Goal: Obtain resource: Download file/media

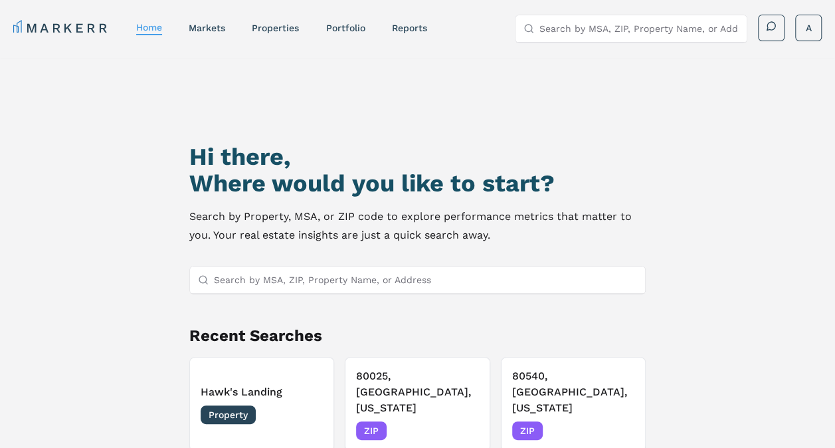
click at [607, 22] on input "Search by MSA, ZIP, Property Name, or Address" at bounding box center [638, 28] width 199 height 27
type input "reno"
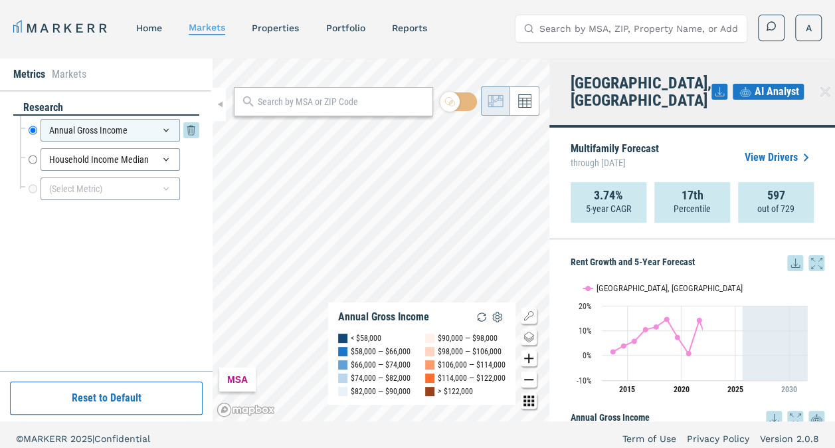
click at [167, 137] on div "Annual Gross Income" at bounding box center [110, 130] width 139 height 23
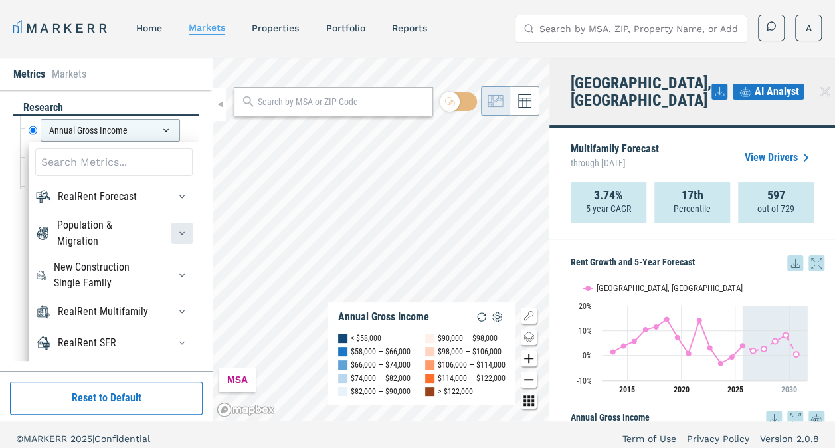
click at [171, 234] on div "button" at bounding box center [181, 232] width 21 height 21
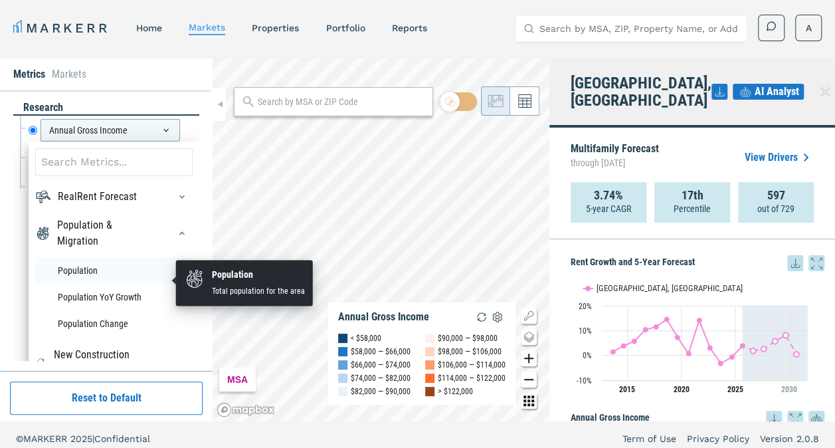
click at [146, 269] on li "Population" at bounding box center [113, 270] width 157 height 27
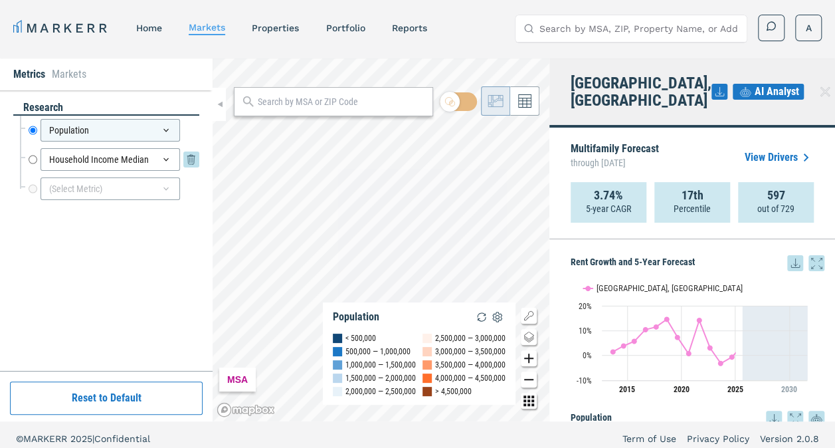
click at [186, 164] on icon at bounding box center [191, 159] width 16 height 16
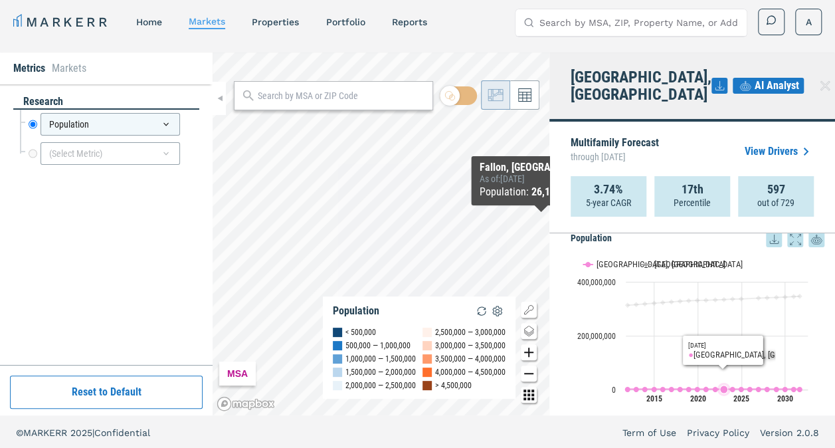
scroll to position [8, 0]
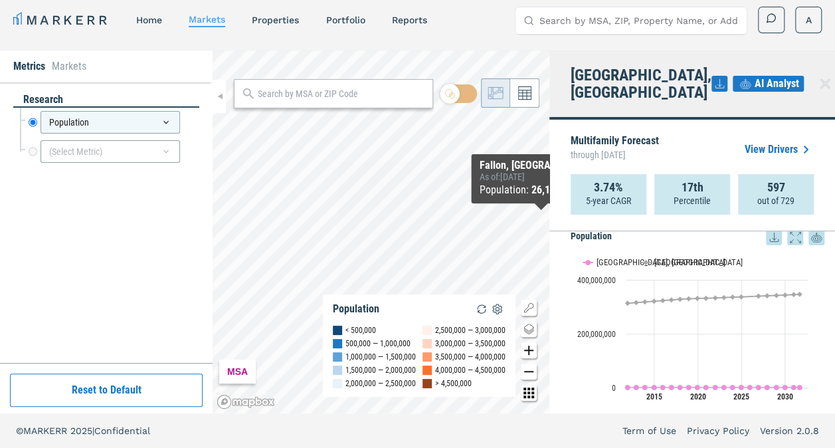
click at [770, 232] on icon at bounding box center [774, 236] width 9 height 9
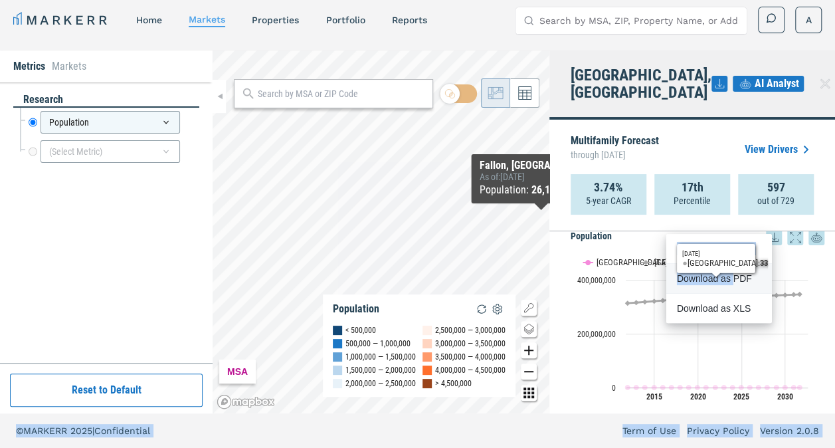
drag, startPoint x: 734, startPoint y: 274, endPoint x: 717, endPoint y: 325, distance: 54.4
click at [717, 325] on body "MARKERR home markets properties Portfolio reports Search by MSA, ZIP, Property …" at bounding box center [417, 219] width 835 height 455
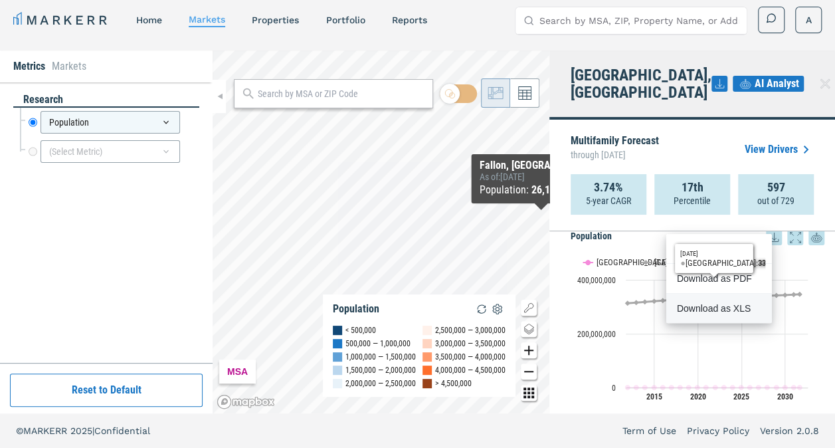
drag, startPoint x: 717, startPoint y: 325, endPoint x: 700, endPoint y: 315, distance: 20.3
click at [700, 315] on div "Download as XLS" at bounding box center [718, 307] width 106 height 29
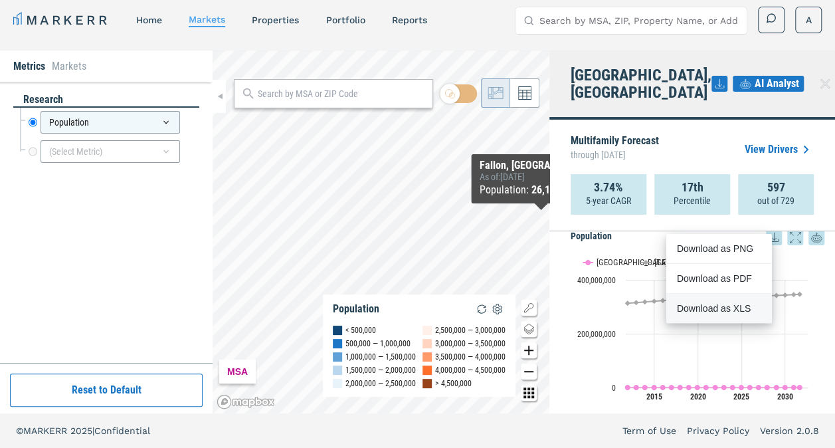
click at [674, 312] on div "Download as XLS" at bounding box center [718, 307] width 106 height 29
